Goal: Task Accomplishment & Management: Manage account settings

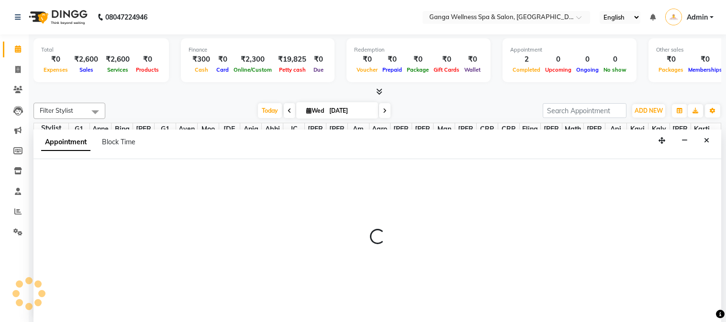
select select "23029"
select select "705"
select select "tentative"
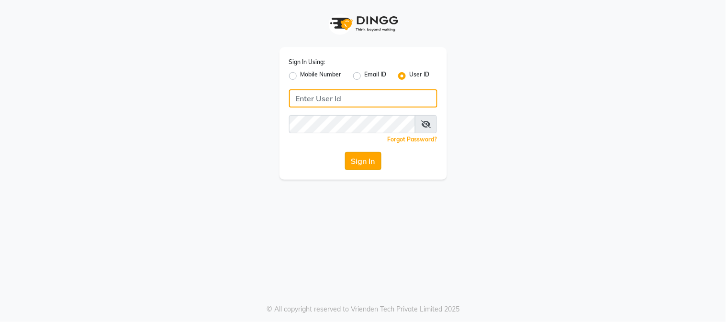
type input "Gangaspa2"
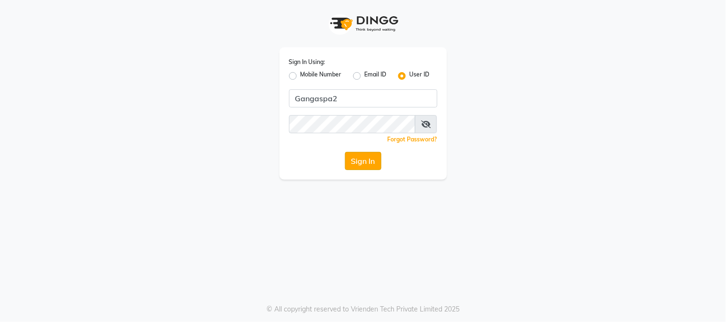
click at [368, 158] on button "Sign In" at bounding box center [363, 161] width 36 height 18
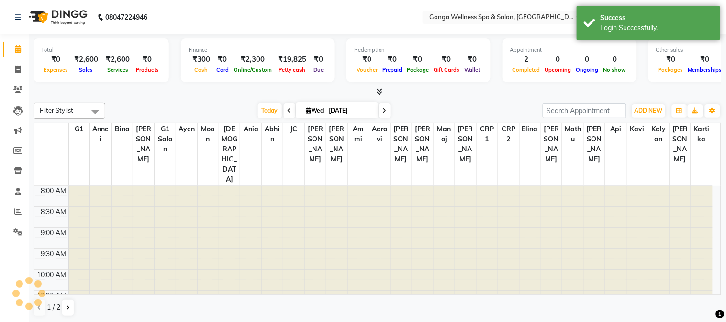
select select "en"
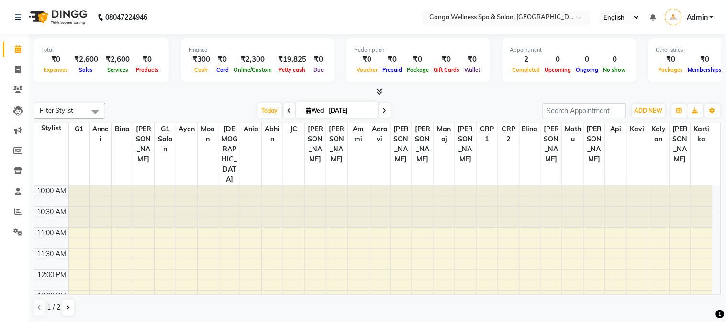
click at [490, 21] on input "text" at bounding box center [496, 18] width 139 height 10
click at [507, 16] on input "text" at bounding box center [496, 18] width 139 height 10
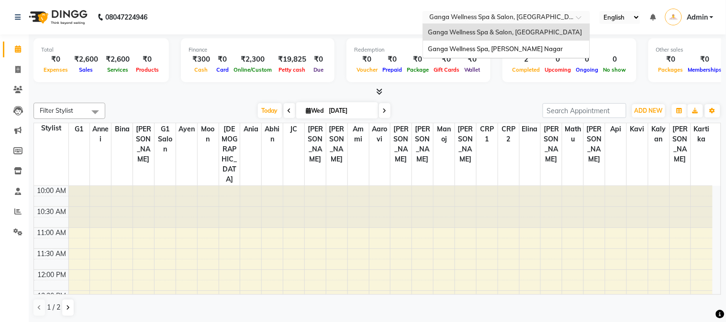
click at [533, 17] on input "text" at bounding box center [496, 18] width 139 height 10
click at [529, 15] on input "text" at bounding box center [496, 18] width 139 height 10
click at [501, 49] on span "Ganga Wellness Spa, [PERSON_NAME] Nagar" at bounding box center [495, 49] width 135 height 8
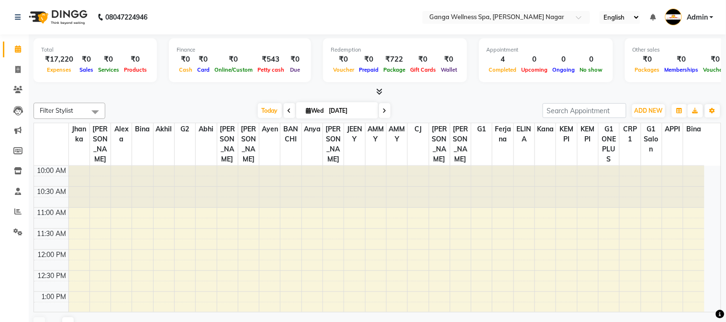
select select "en"
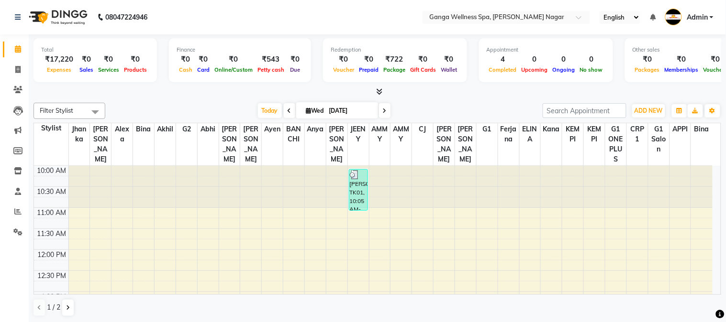
click at [186, 176] on div at bounding box center [186, 187] width 21 height 42
click at [18, 232] on icon at bounding box center [17, 232] width 9 height 7
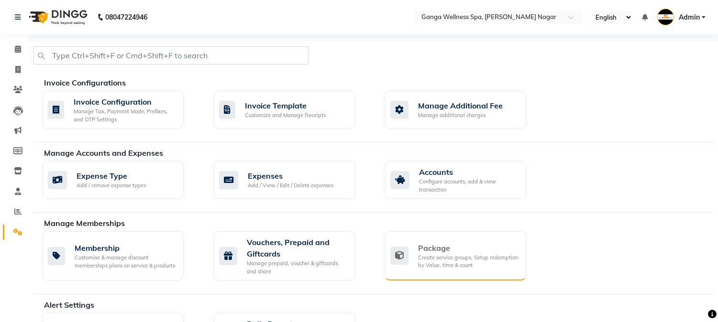
click at [410, 268] on div "Package Create service groups, Setup redemption by Value, time & count" at bounding box center [454, 256] width 128 height 27
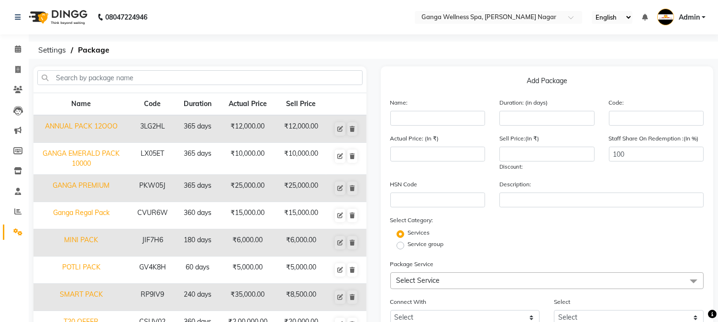
scroll to position [8, 0]
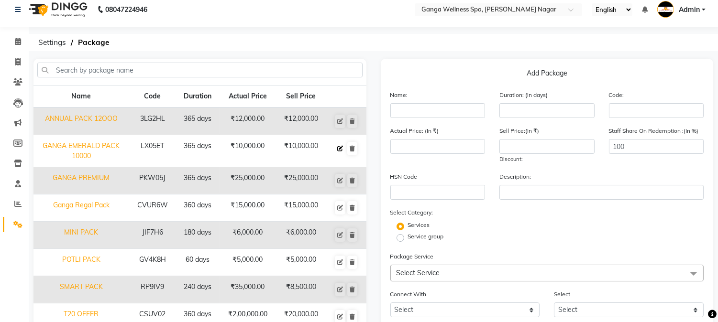
click at [341, 147] on icon at bounding box center [340, 149] width 6 height 6
type input "GANGA EMERALD PACK 10000"
type input "365"
type input "LX05ET"
type input "10000"
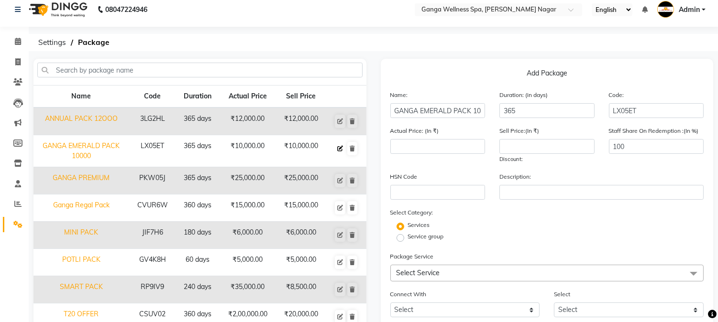
type input "10000"
checkbox input "true"
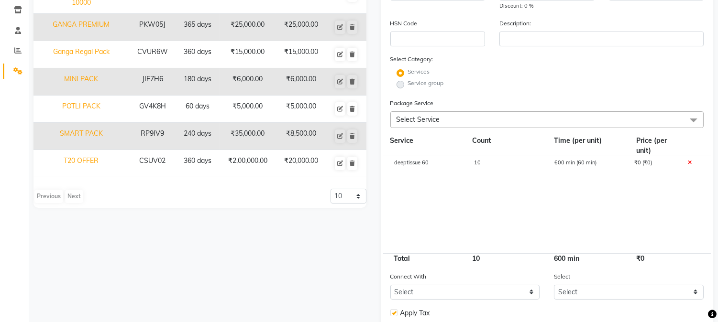
scroll to position [191, 0]
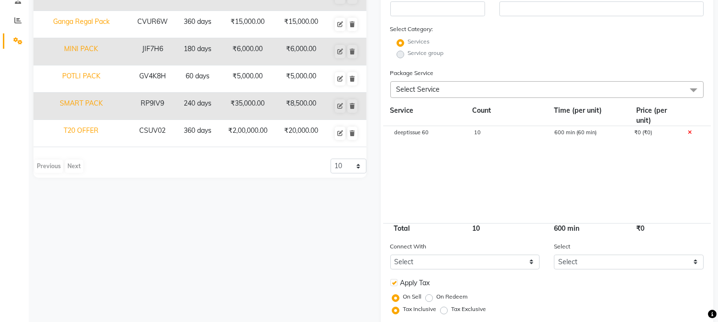
click at [476, 134] on span "10" at bounding box center [477, 132] width 7 height 7
click at [476, 134] on input "10" at bounding box center [507, 137] width 66 height 15
click at [494, 137] on input "10" at bounding box center [507, 137] width 66 height 15
type input "11"
click at [515, 178] on cdk-virtual-scroll-viewport "deeptissue 60 11 600 min (60 min) ₹0 (₹0)" at bounding box center [547, 174] width 314 height 97
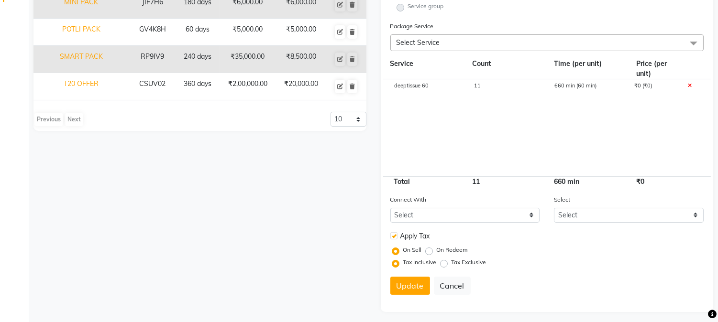
scroll to position [243, 0]
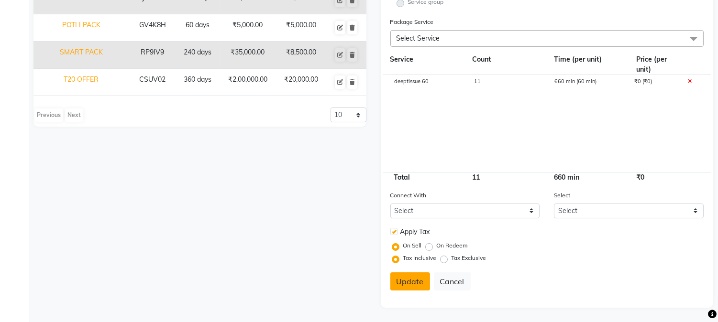
click at [407, 286] on button "Update" at bounding box center [410, 282] width 40 height 18
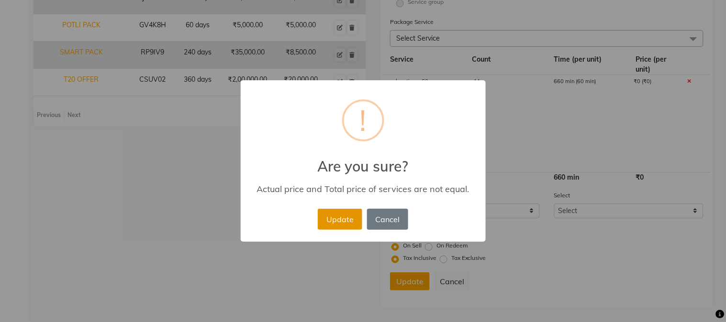
click at [341, 223] on button "Update" at bounding box center [340, 219] width 44 height 21
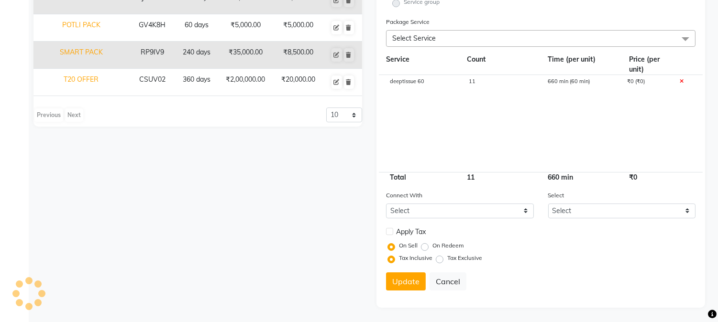
select select
checkbox input "false"
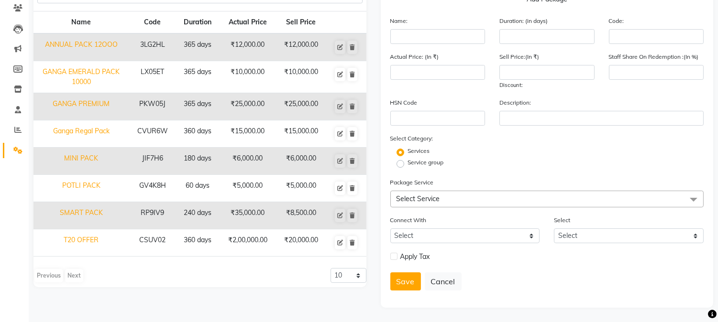
scroll to position [0, 0]
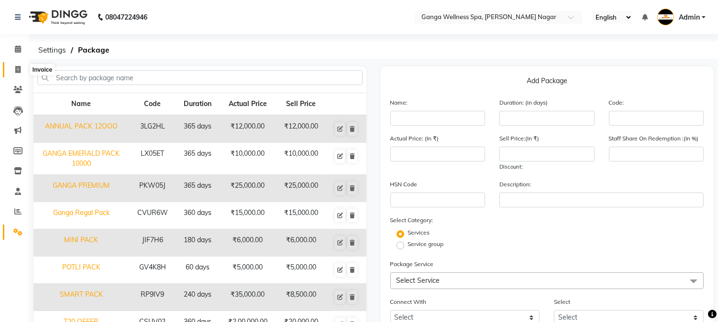
click at [15, 69] on icon at bounding box center [17, 69] width 5 height 7
select select "service"
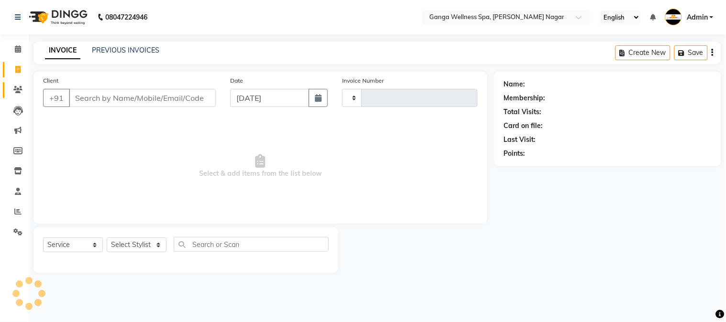
type input "2861"
select select "762"
click at [15, 84] on link "Clients" at bounding box center [14, 90] width 23 height 16
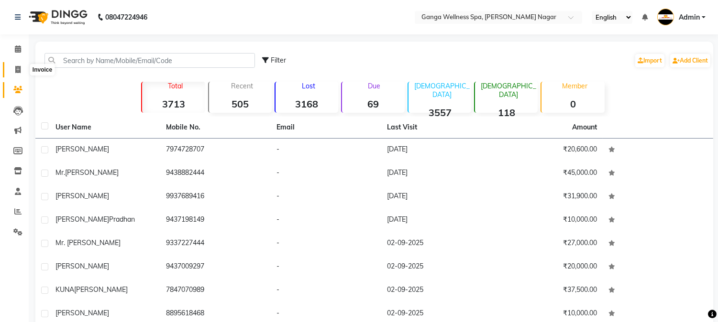
click at [15, 68] on icon at bounding box center [17, 69] width 5 height 7
select select "service"
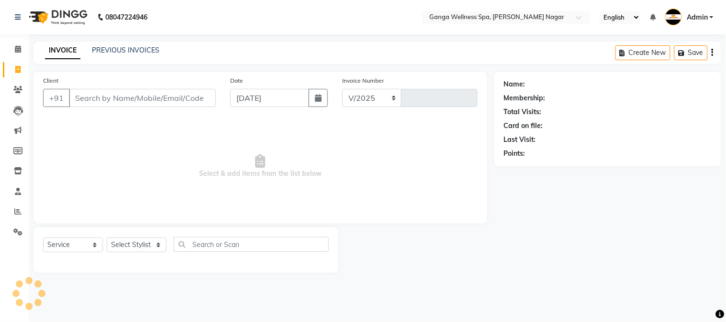
select select "762"
type input "2861"
click at [139, 54] on link "PREVIOUS INVOICES" at bounding box center [125, 50] width 67 height 9
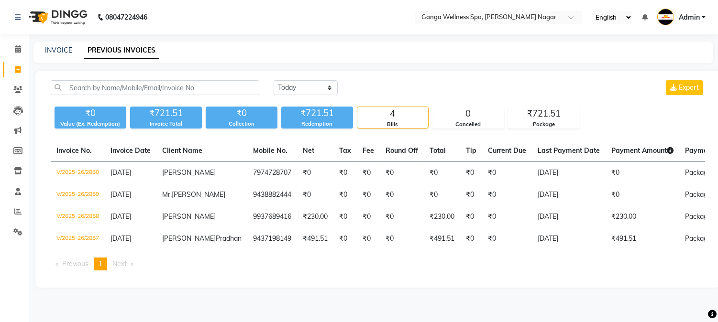
click at [419, 278] on div "Invoice No. Invoice Date Client Name Mobile No. Net Tax Fee Round Off Total Tip…" at bounding box center [378, 209] width 666 height 138
